Goal: Information Seeking & Learning: Check status

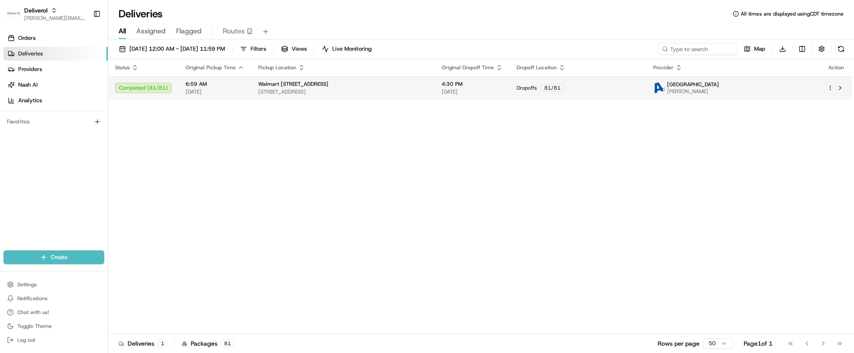
click at [141, 90] on div "Completed ( 81 / 81 )" at bounding box center [143, 88] width 57 height 10
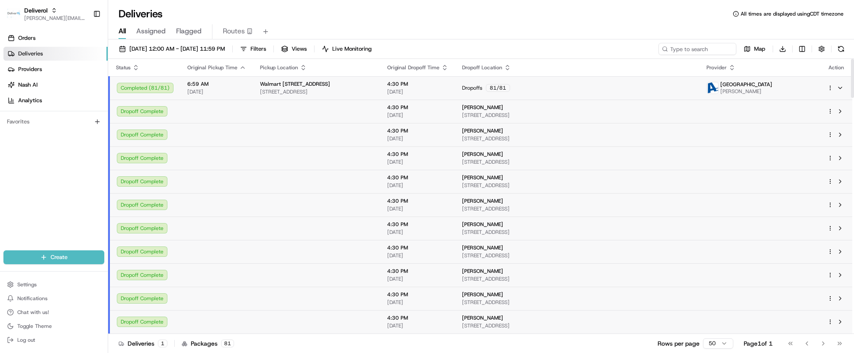
drag, startPoint x: 852, startPoint y: 78, endPoint x: 846, endPoint y: 74, distance: 6.6
click at [851, 74] on div at bounding box center [852, 78] width 3 height 39
drag, startPoint x: 112, startPoint y: 148, endPoint x: 137, endPoint y: 146, distance: 25.2
click at [200, 154] on td at bounding box center [216, 157] width 73 height 23
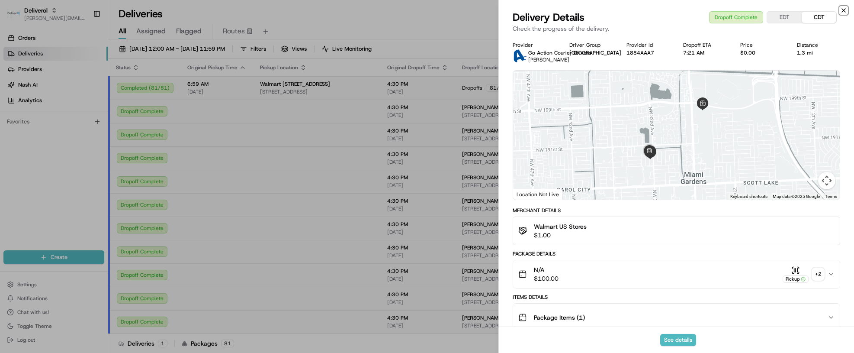
click at [841, 10] on icon "button" at bounding box center [843, 10] width 7 height 7
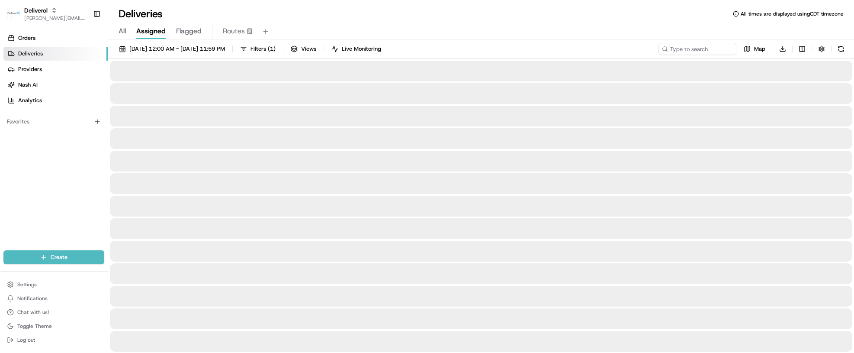
click at [149, 29] on span "Assigned" at bounding box center [150, 31] width 29 height 10
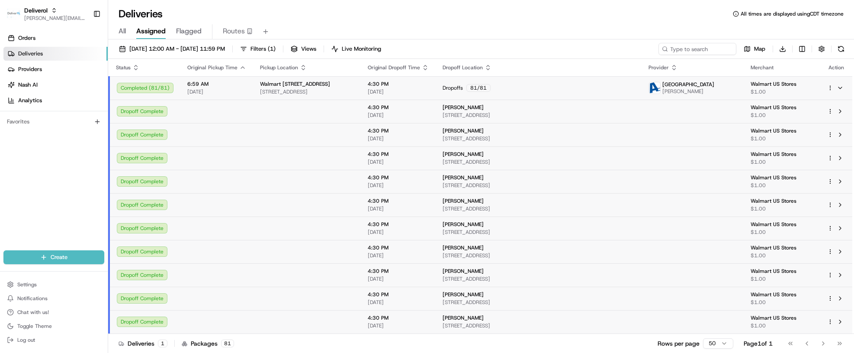
click at [720, 342] on html "Deliverol [PERSON_NAME][EMAIL_ADDRESS][PERSON_NAME][DOMAIN_NAME] Toggle Sidebar…" at bounding box center [427, 176] width 854 height 353
click at [789, 341] on html "Deliverol [PERSON_NAME][EMAIL_ADDRESS][PERSON_NAME][DOMAIN_NAME] Toggle Sidebar…" at bounding box center [427, 176] width 854 height 353
click at [809, 347] on div "Go to first page Go to previous page Go to next page Go to last page" at bounding box center [815, 343] width 64 height 12
click at [822, 341] on div "Go to first page Go to previous page Go to next page Go to last page" at bounding box center [815, 343] width 64 height 12
click at [823, 344] on div "Go to first page Go to previous page Go to next page Go to last page" at bounding box center [815, 343] width 64 height 12
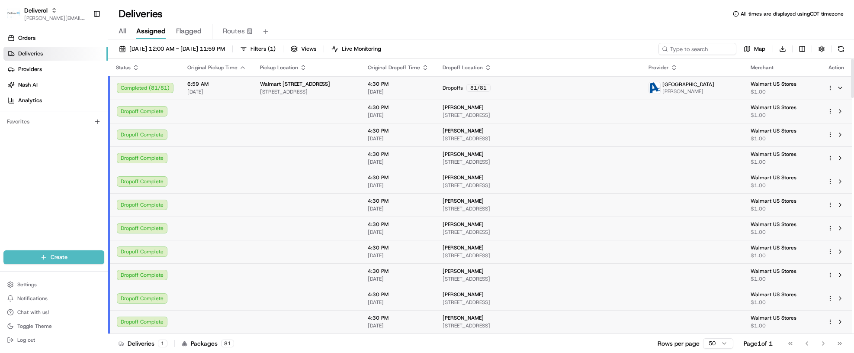
click at [840, 342] on div "Go to first page Go to previous page Go to next page Go to last page" at bounding box center [815, 343] width 64 height 12
click at [843, 344] on div "Go to first page Go to previous page Go to next page Go to last page" at bounding box center [815, 343] width 64 height 12
click at [772, 317] on span "Walmart US Stores" at bounding box center [782, 317] width 63 height 7
click at [276, 46] on span "Filters ( 1 )" at bounding box center [263, 49] width 25 height 8
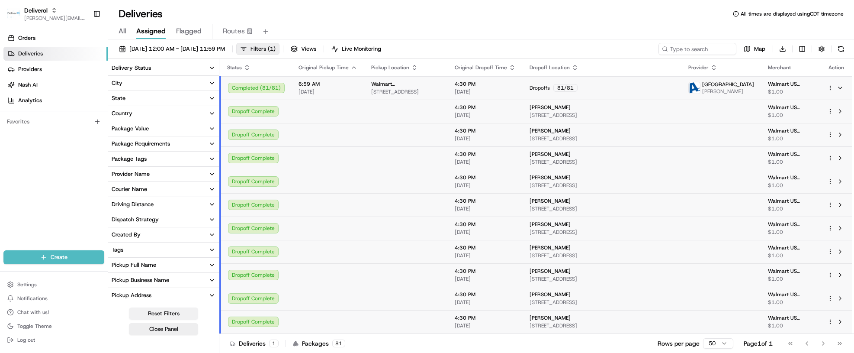
click at [168, 312] on button "Reset Filters" at bounding box center [163, 313] width 69 height 12
click at [210, 65] on icon "button" at bounding box center [212, 67] width 7 height 7
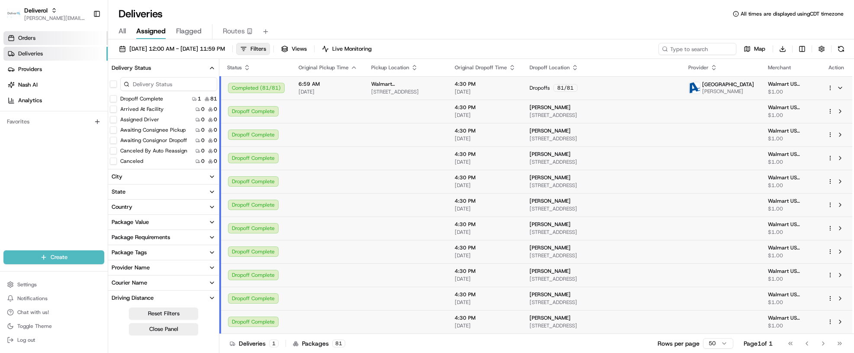
click at [30, 36] on span "Orders" at bounding box center [26, 38] width 17 height 8
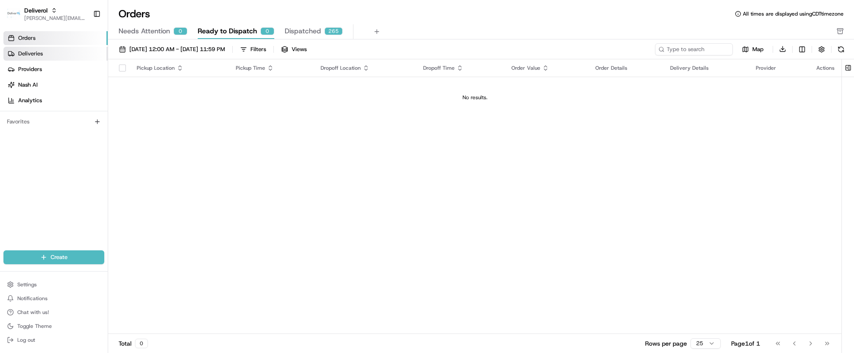
click at [27, 55] on span "Deliveries" at bounding box center [30, 54] width 25 height 8
